Goal: Navigation & Orientation: Find specific page/section

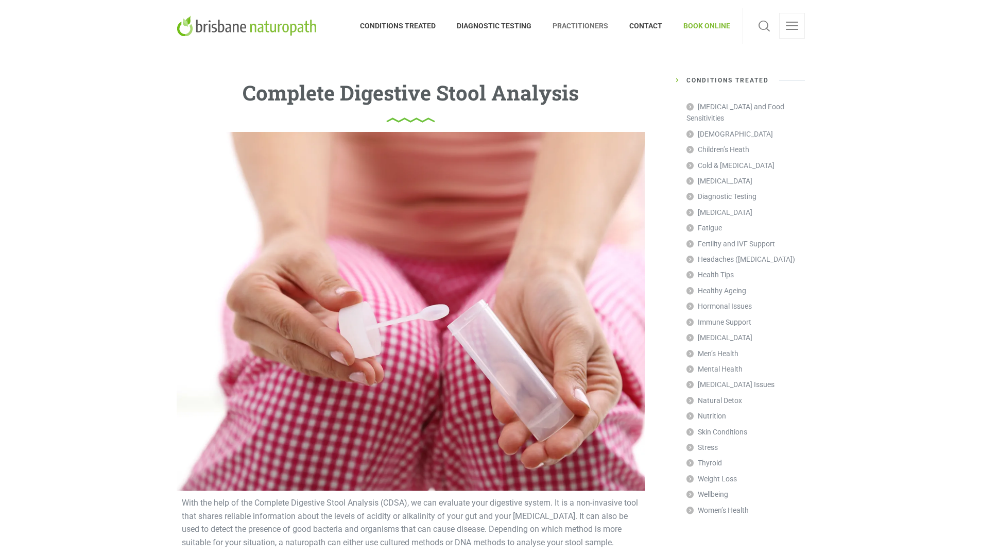
click at [568, 24] on span "PRACTITIONERS" at bounding box center [581, 26] width 77 height 16
click at [571, 25] on span "PRACTITIONERS" at bounding box center [581, 26] width 77 height 16
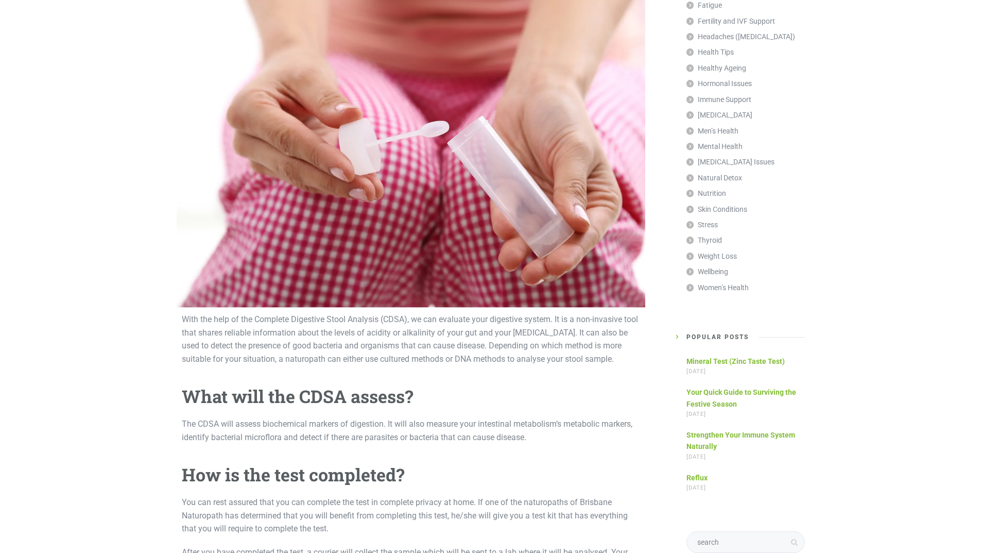
scroll to position [361, 0]
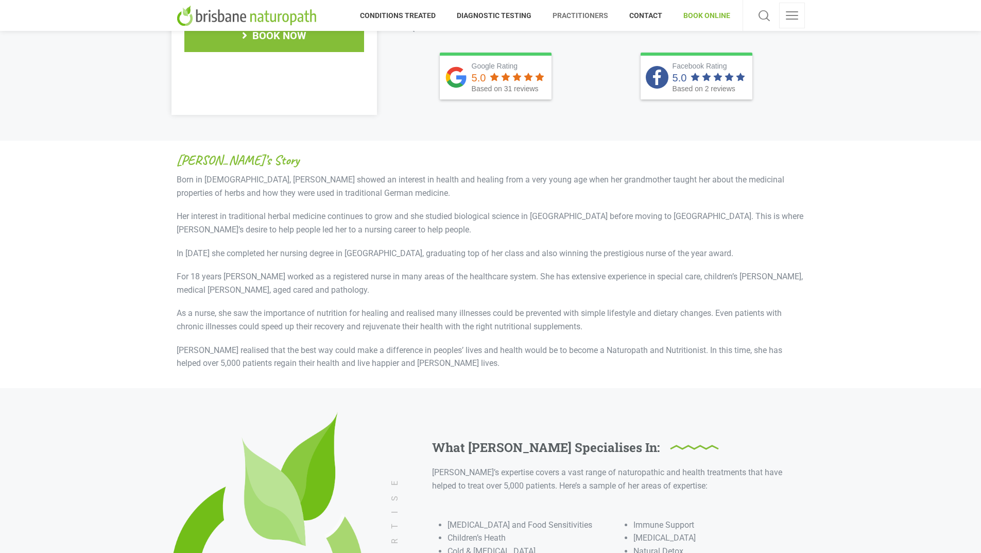
scroll to position [155, 0]
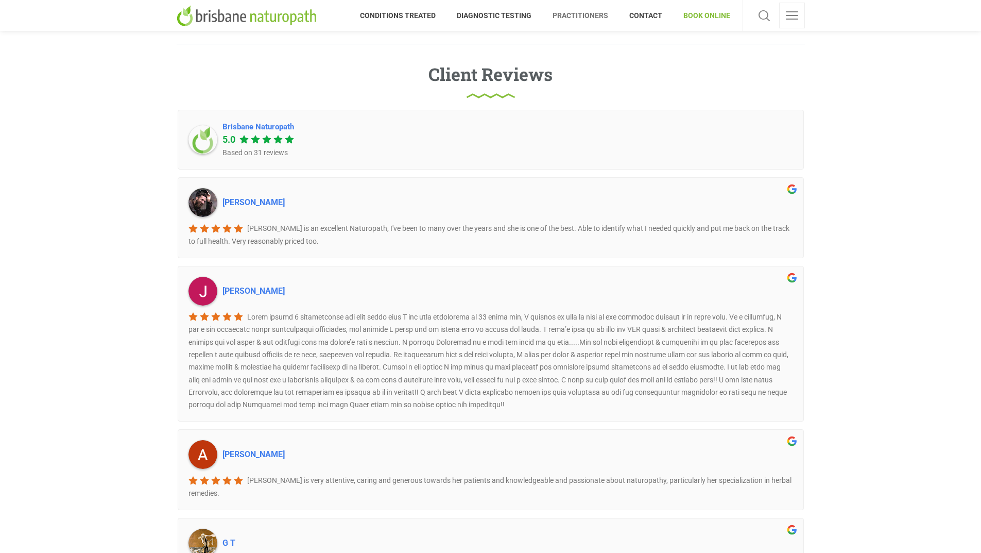
scroll to position [1597, 0]
